Goal: Navigation & Orientation: Find specific page/section

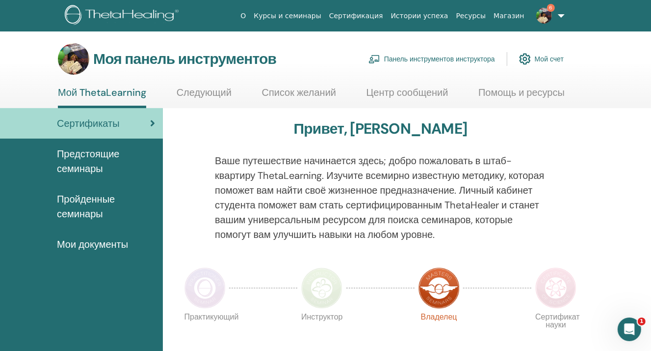
click at [403, 61] on font "Панель инструментов инструктора" at bounding box center [439, 59] width 111 height 9
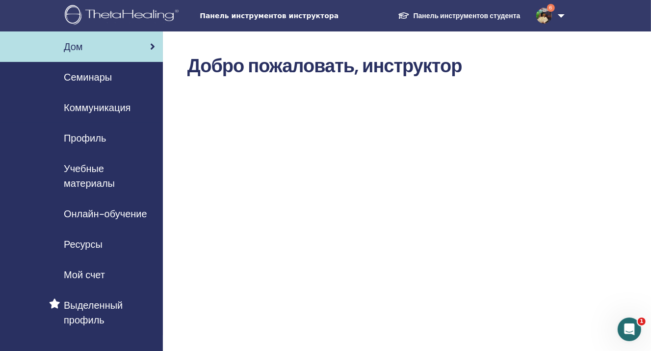
click at [78, 81] on font "Семинары" at bounding box center [88, 77] width 48 height 13
